Goal: Task Accomplishment & Management: Manage account settings

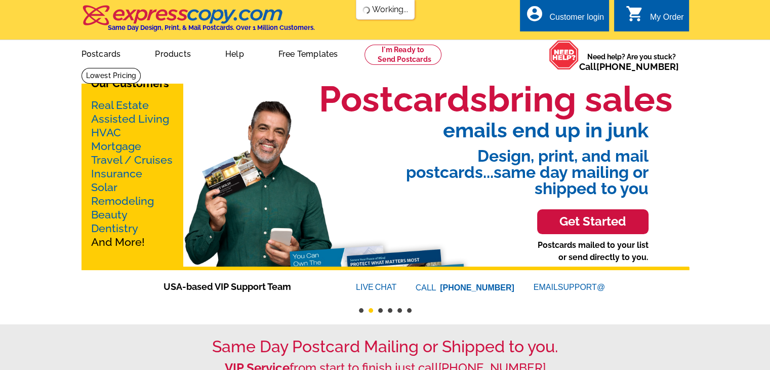
click at [578, 14] on div "Customer login" at bounding box center [576, 20] width 55 height 14
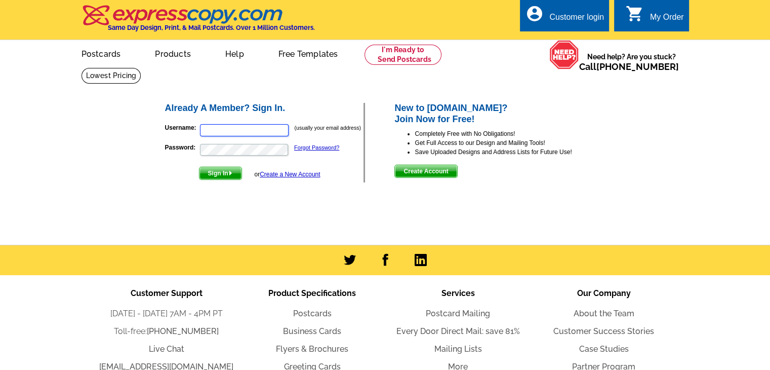
click at [253, 133] on input "Username:" at bounding box center [244, 130] width 89 height 12
type input "b"
type input "[EMAIL_ADDRESS][DOMAIN_NAME]"
click at [199, 167] on button "Sign In" at bounding box center [220, 173] width 43 height 13
